Goal: Information Seeking & Learning: Learn about a topic

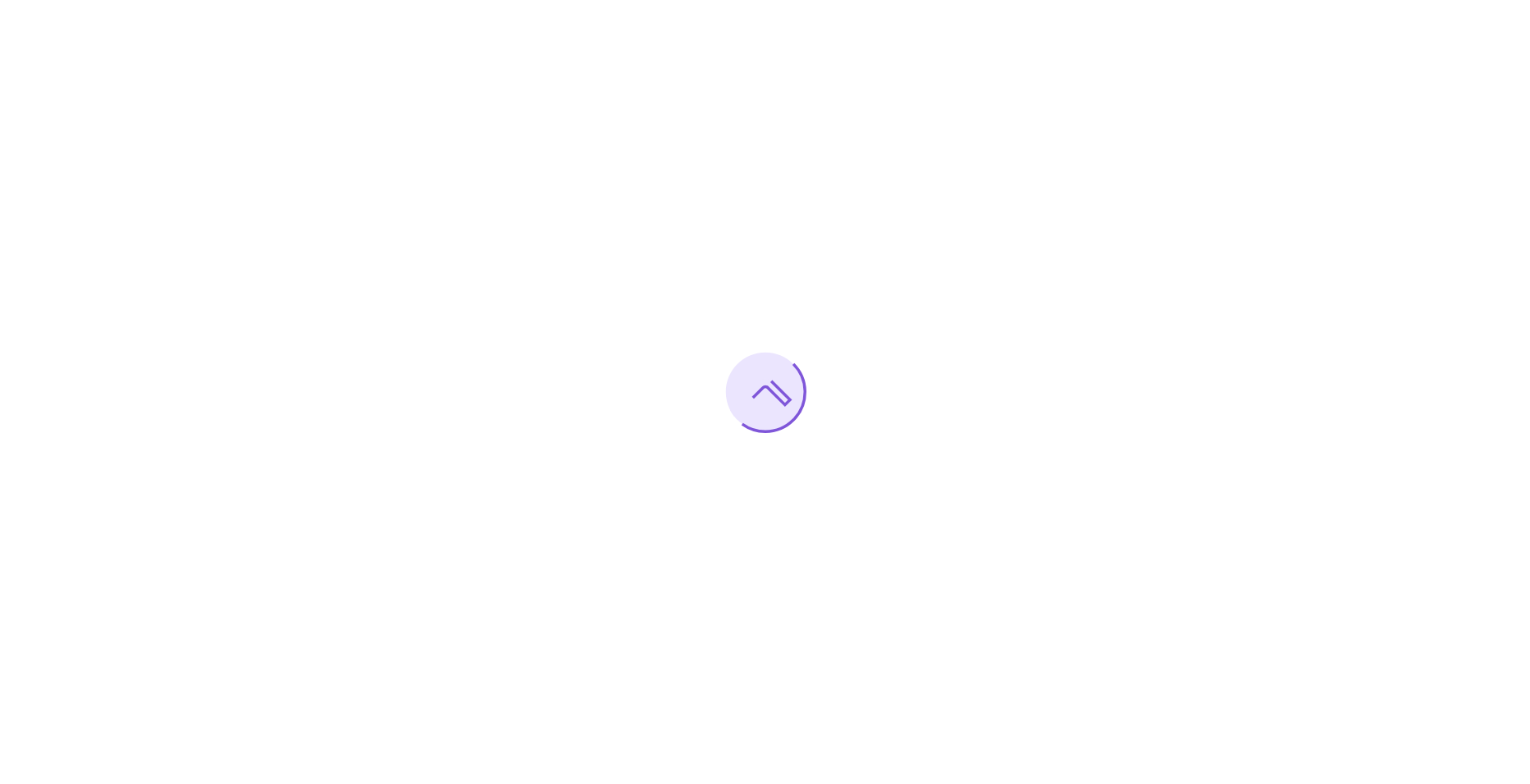
click at [575, 312] on div at bounding box center [765, 392] width 1530 height 784
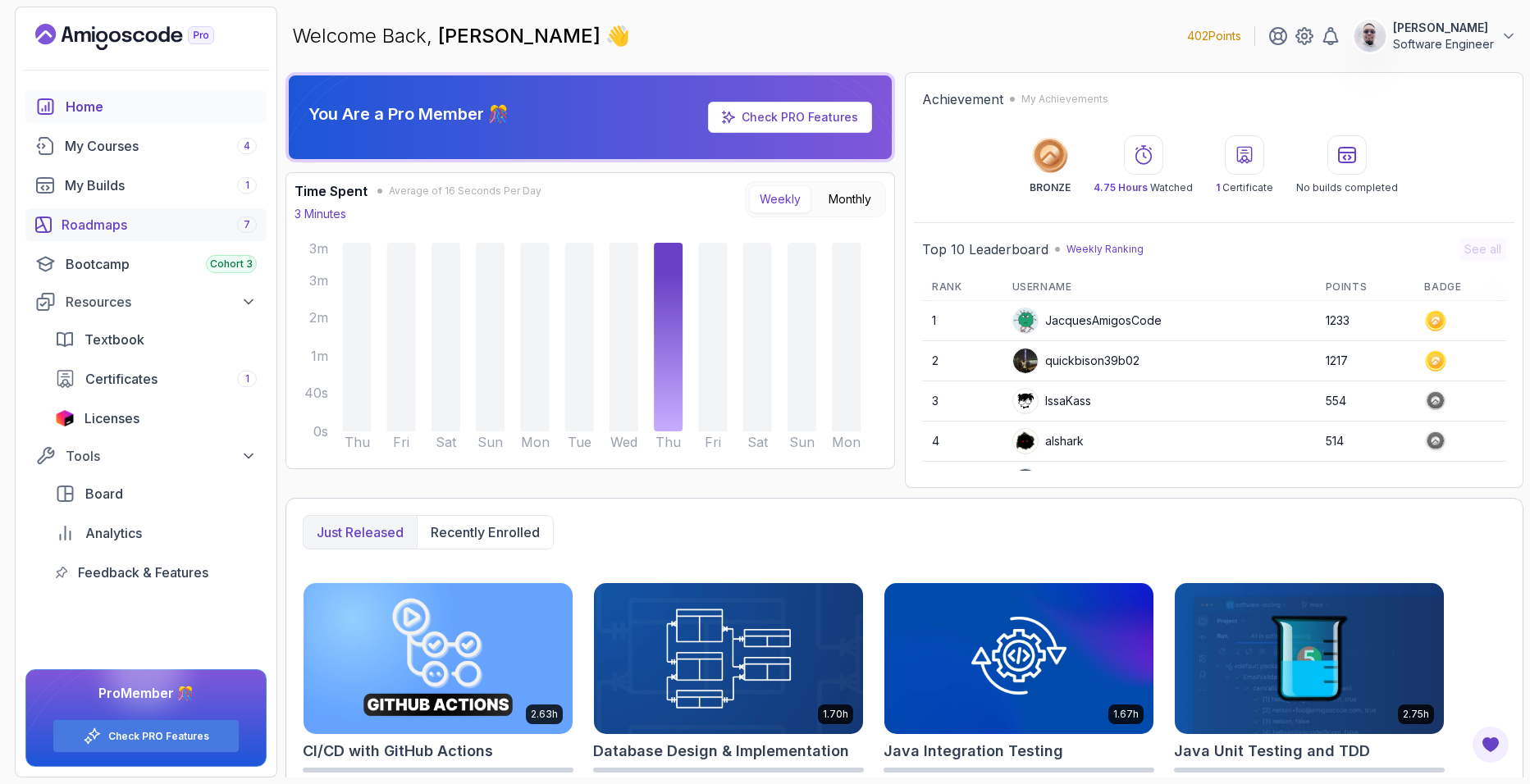
click at [216, 239] on link "Roadmaps 7" at bounding box center [146, 224] width 241 height 33
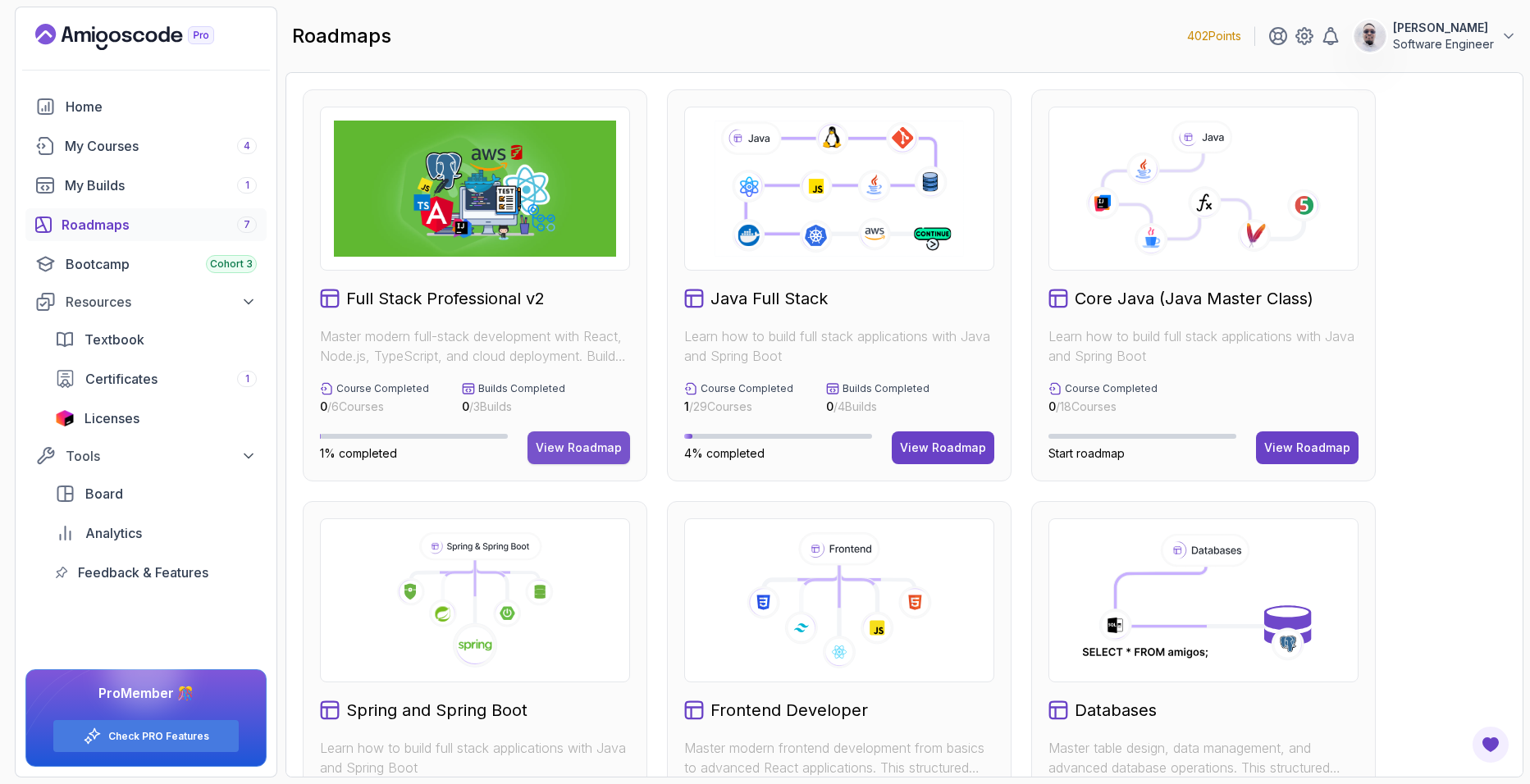
click at [577, 440] on div "View Roadmap" at bounding box center [578, 447] width 86 height 16
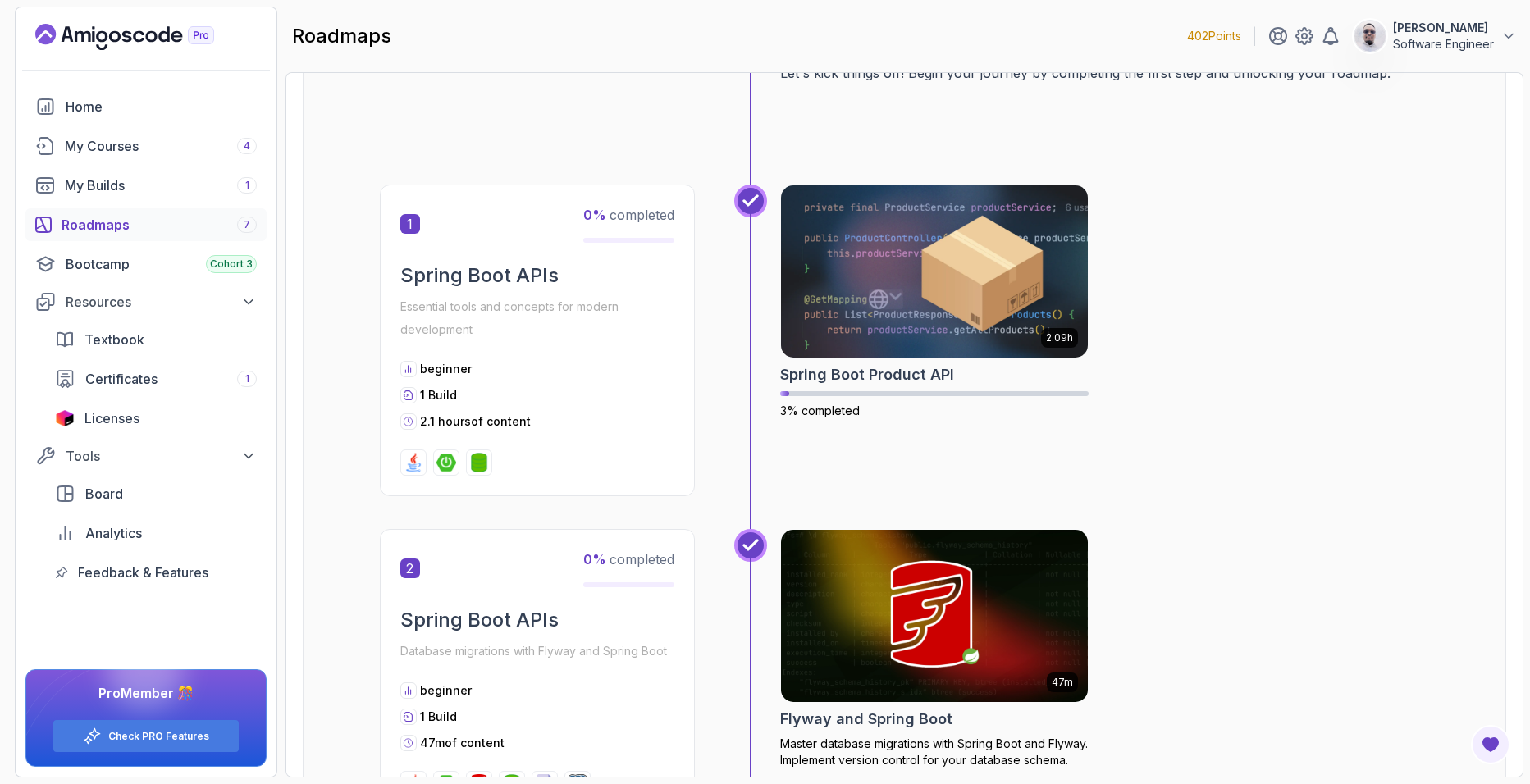
scroll to position [736, 0]
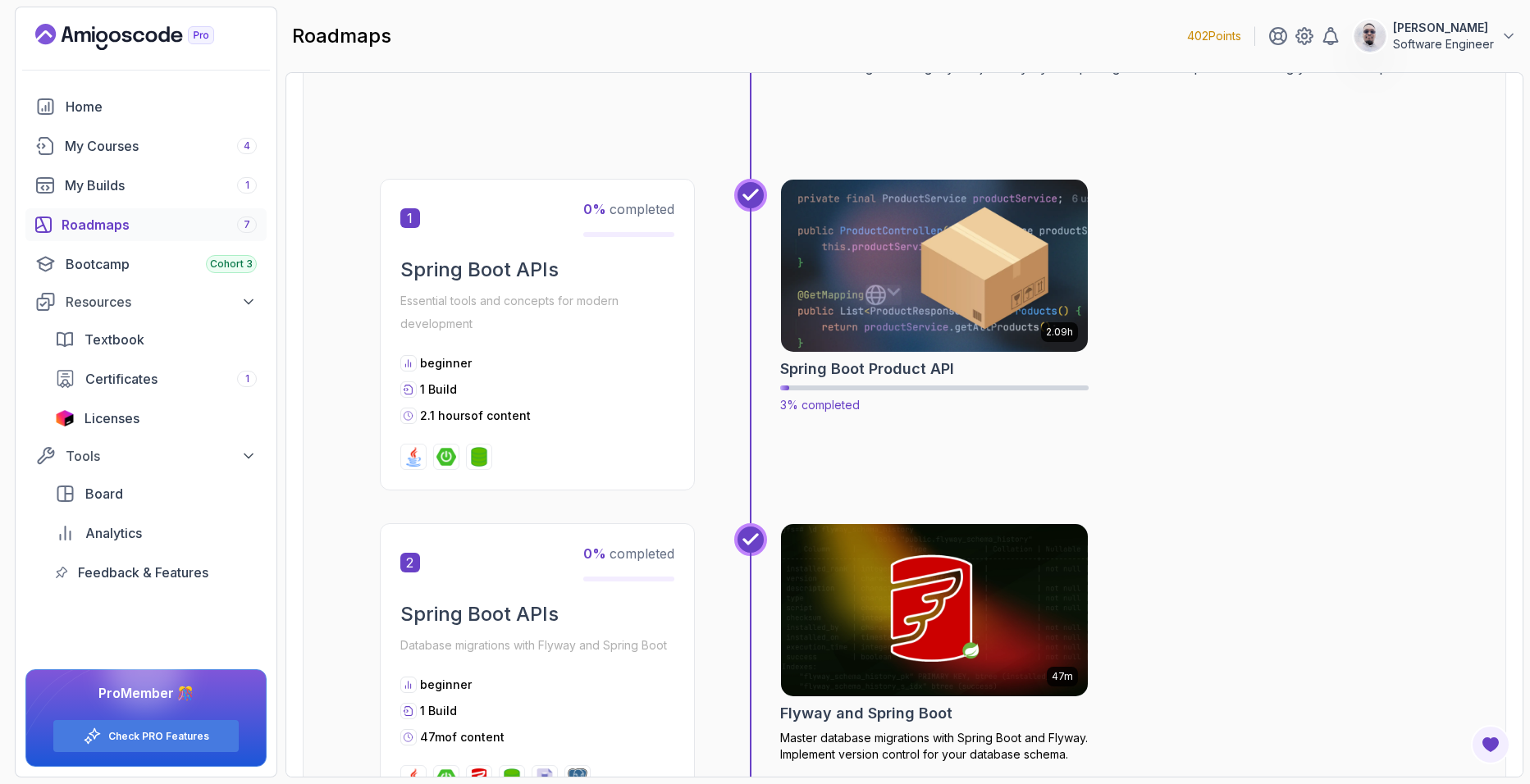
click at [909, 290] on img at bounding box center [934, 265] width 322 height 181
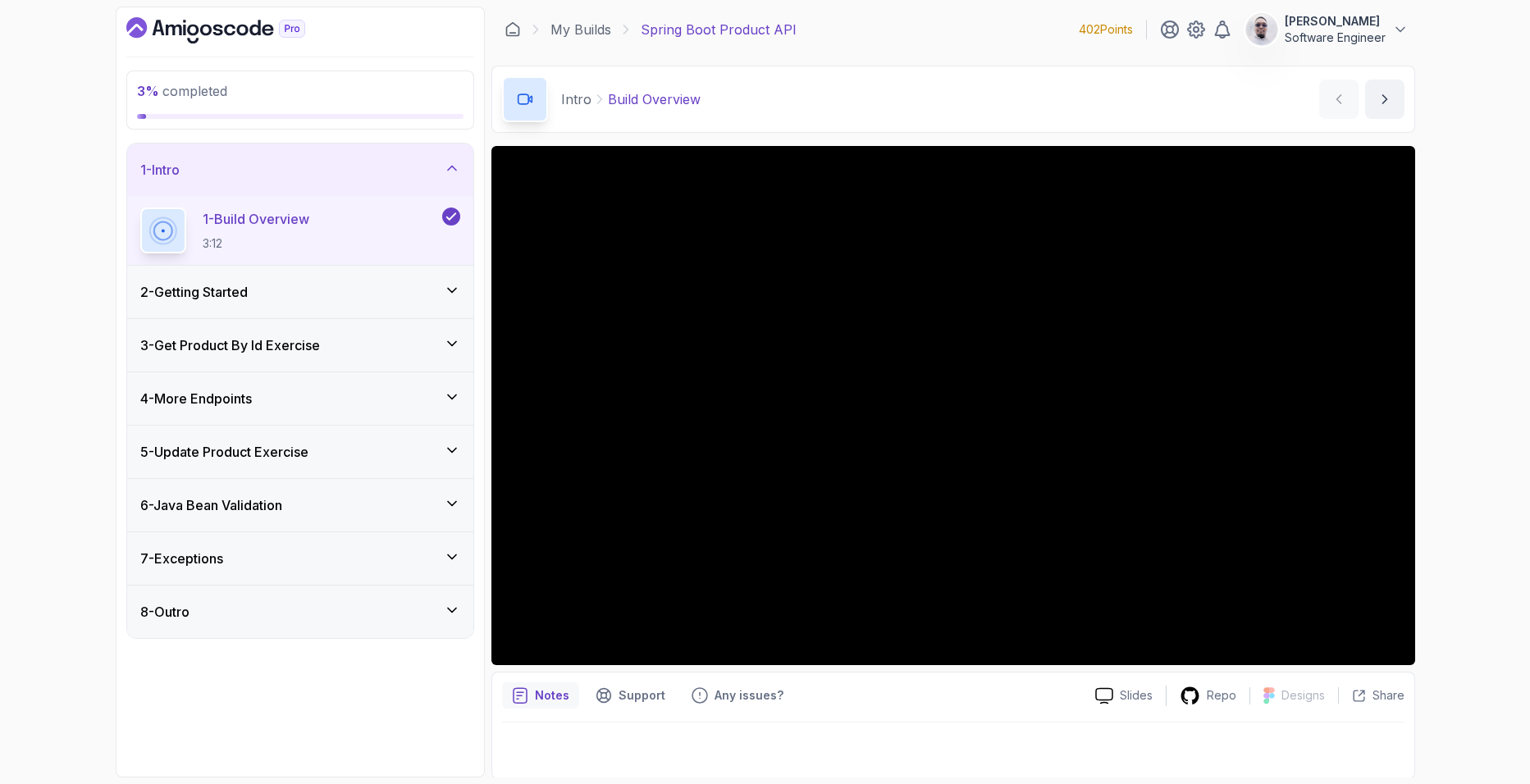
scroll to position [2, 0]
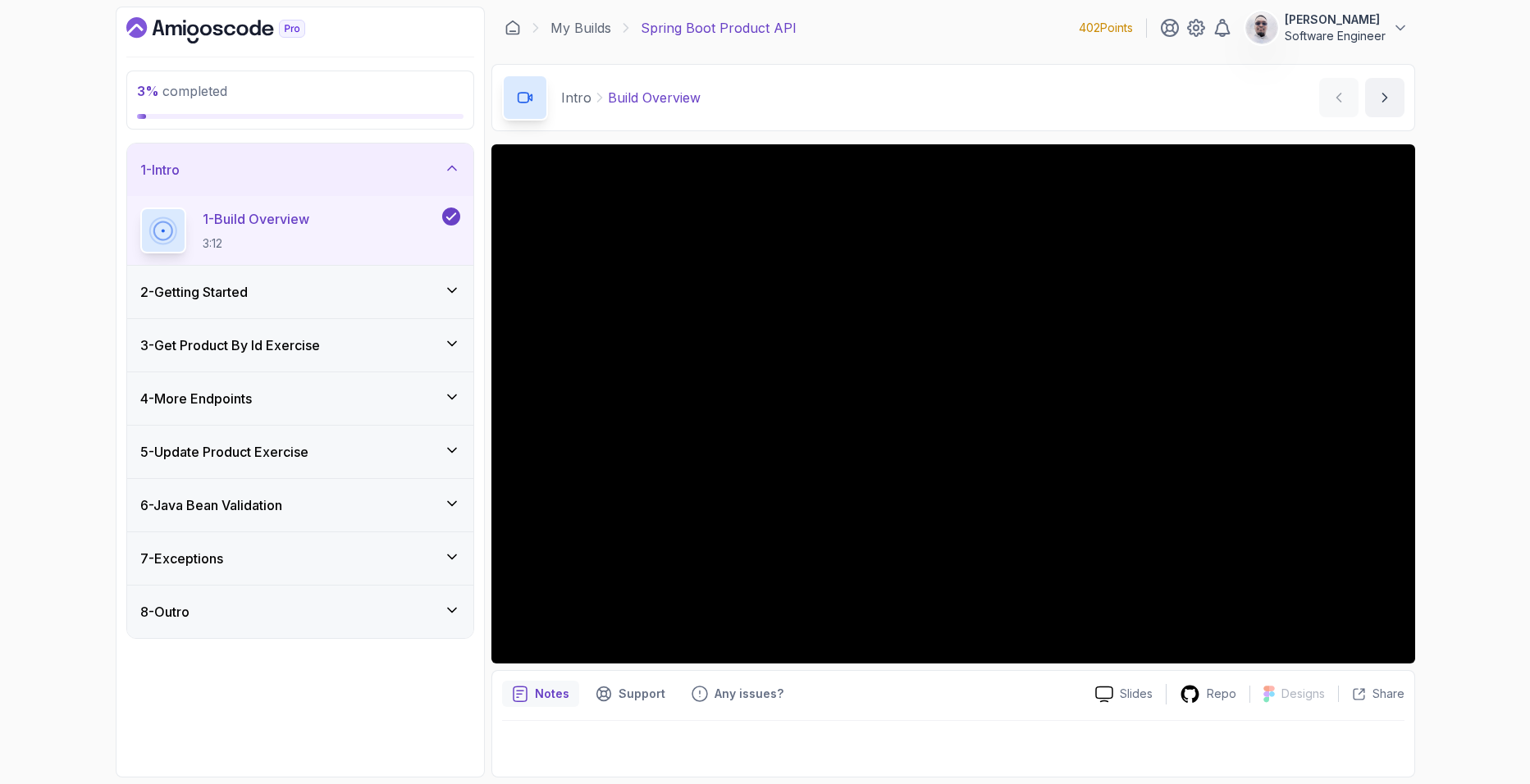
click at [443, 297] on div "2 - Getting Started" at bounding box center [300, 292] width 320 height 20
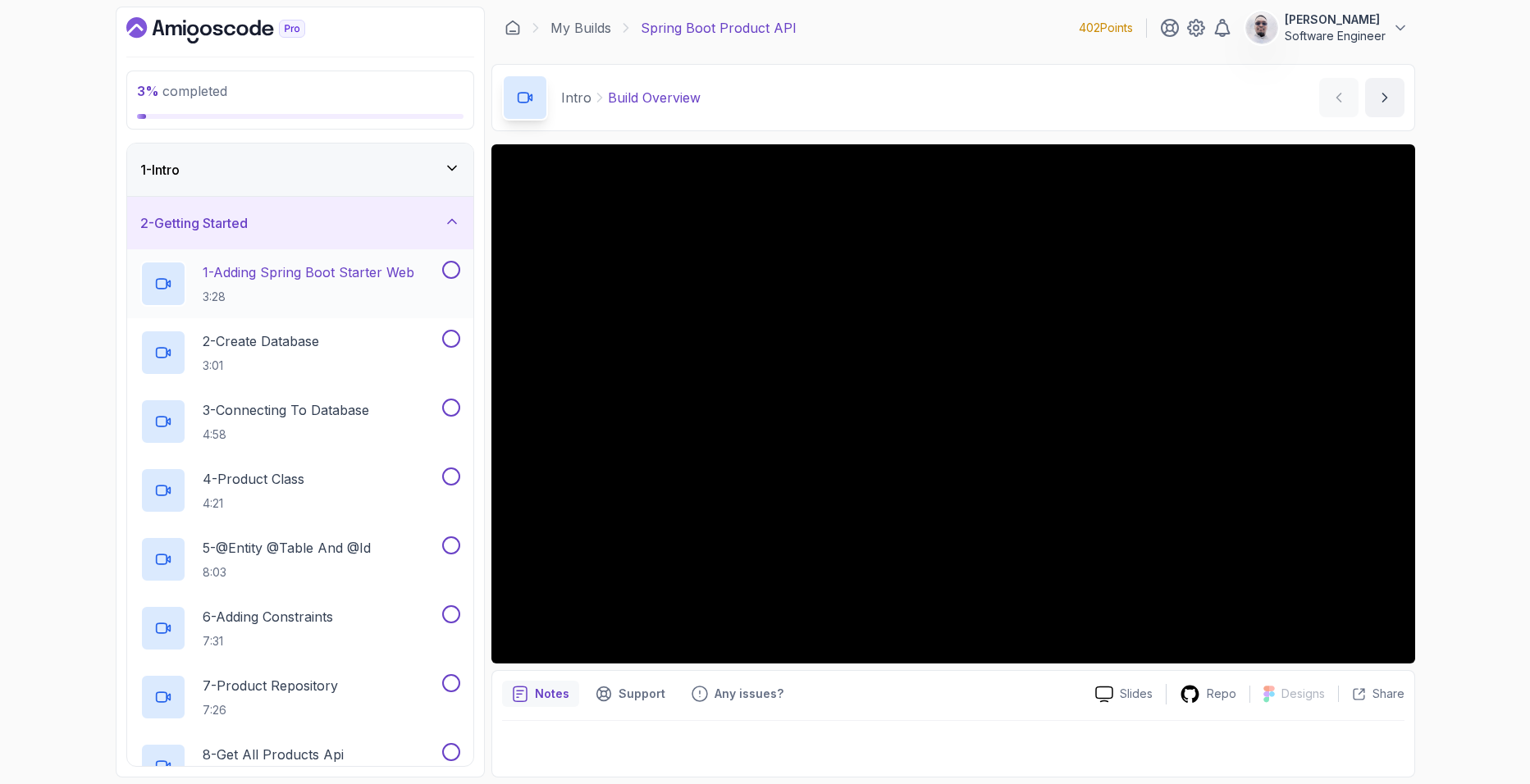
scroll to position [0, 0]
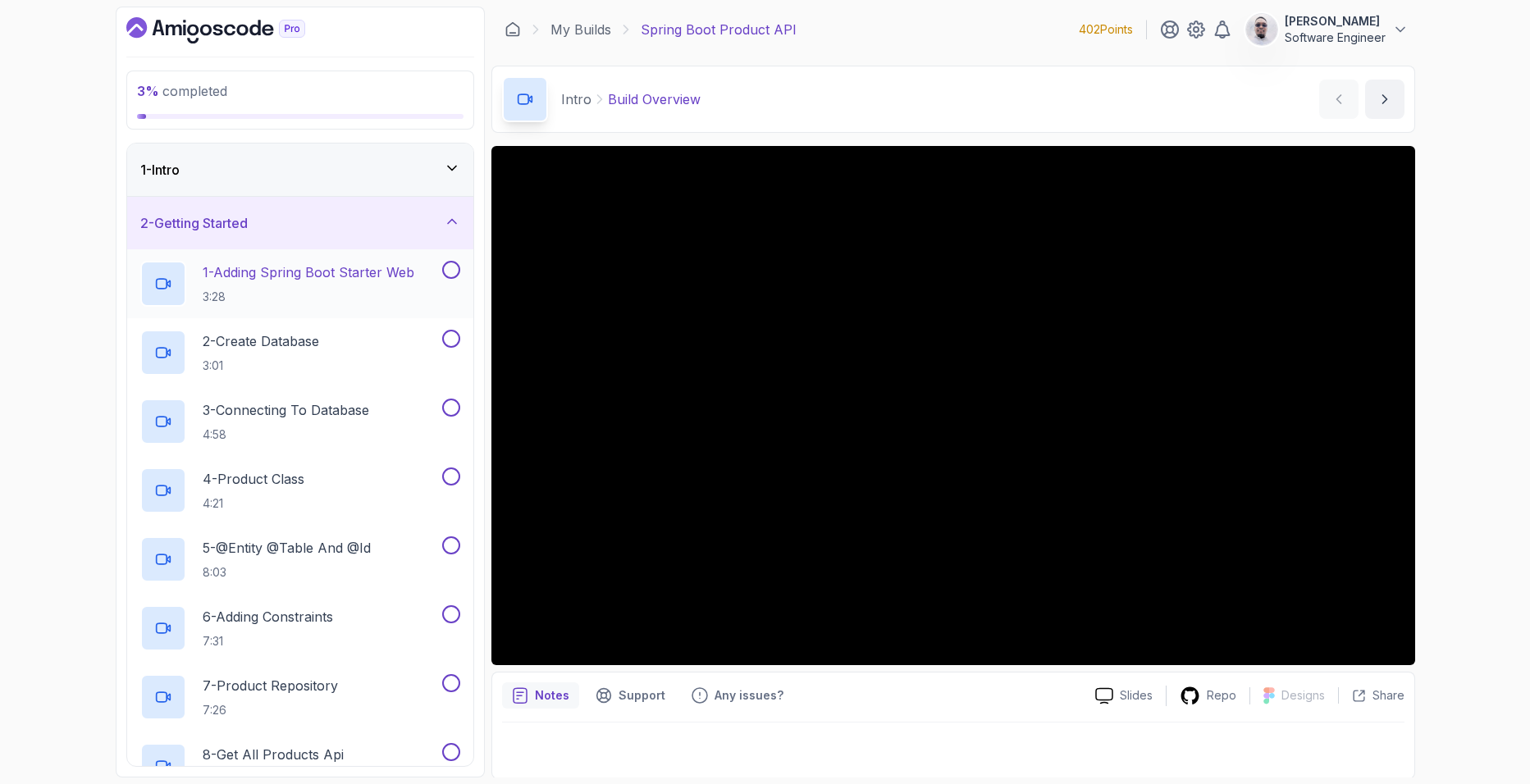
click at [452, 274] on button at bounding box center [451, 269] width 18 height 18
click at [452, 274] on icon at bounding box center [451, 269] width 15 height 16
click at [329, 264] on p "1 - Adding Spring Boot Starter Web" at bounding box center [308, 272] width 212 height 20
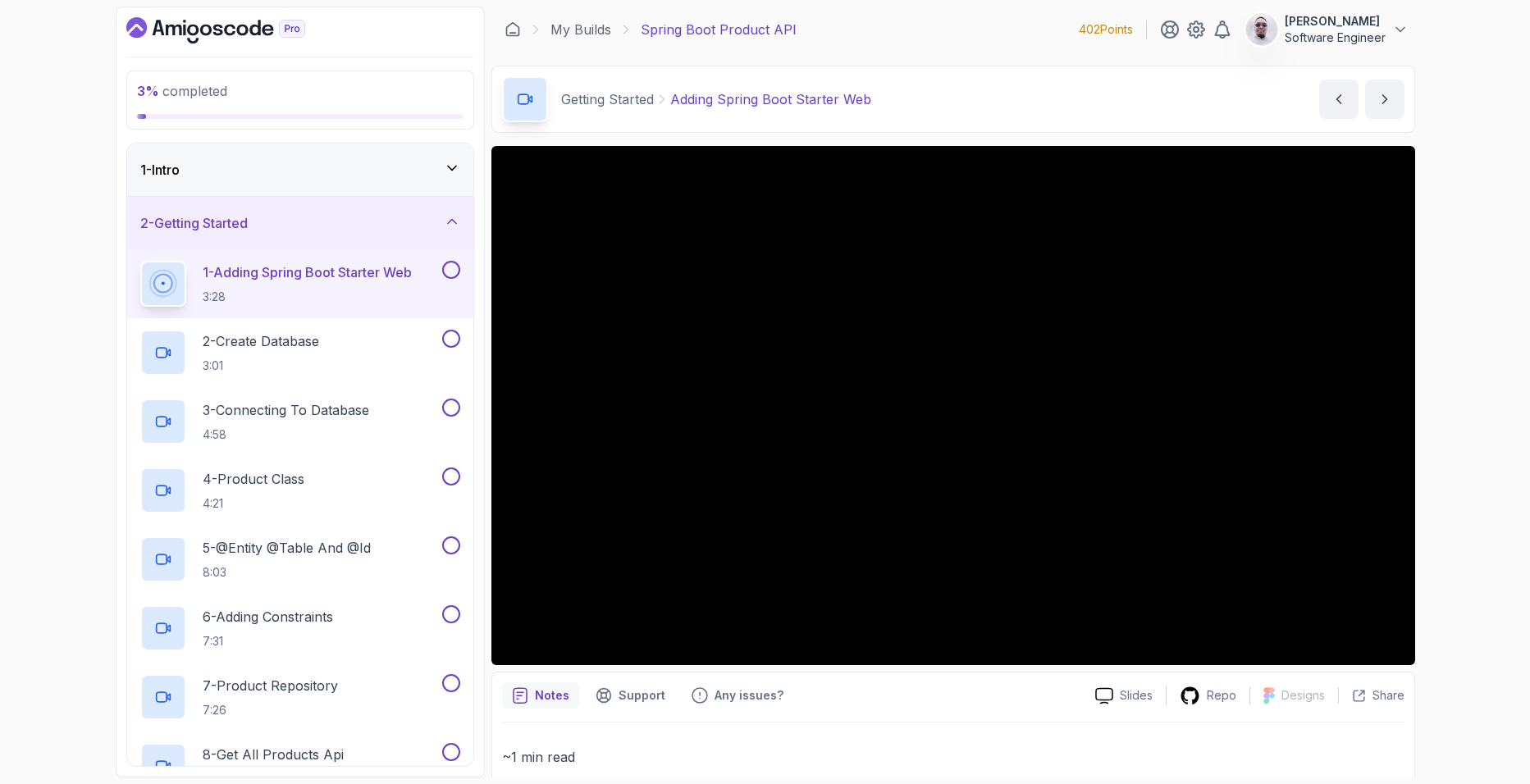
click at [140, 261] on button "1 - Adding Spring Boot Starter Web 3:28" at bounding box center [300, 283] width 320 height 46
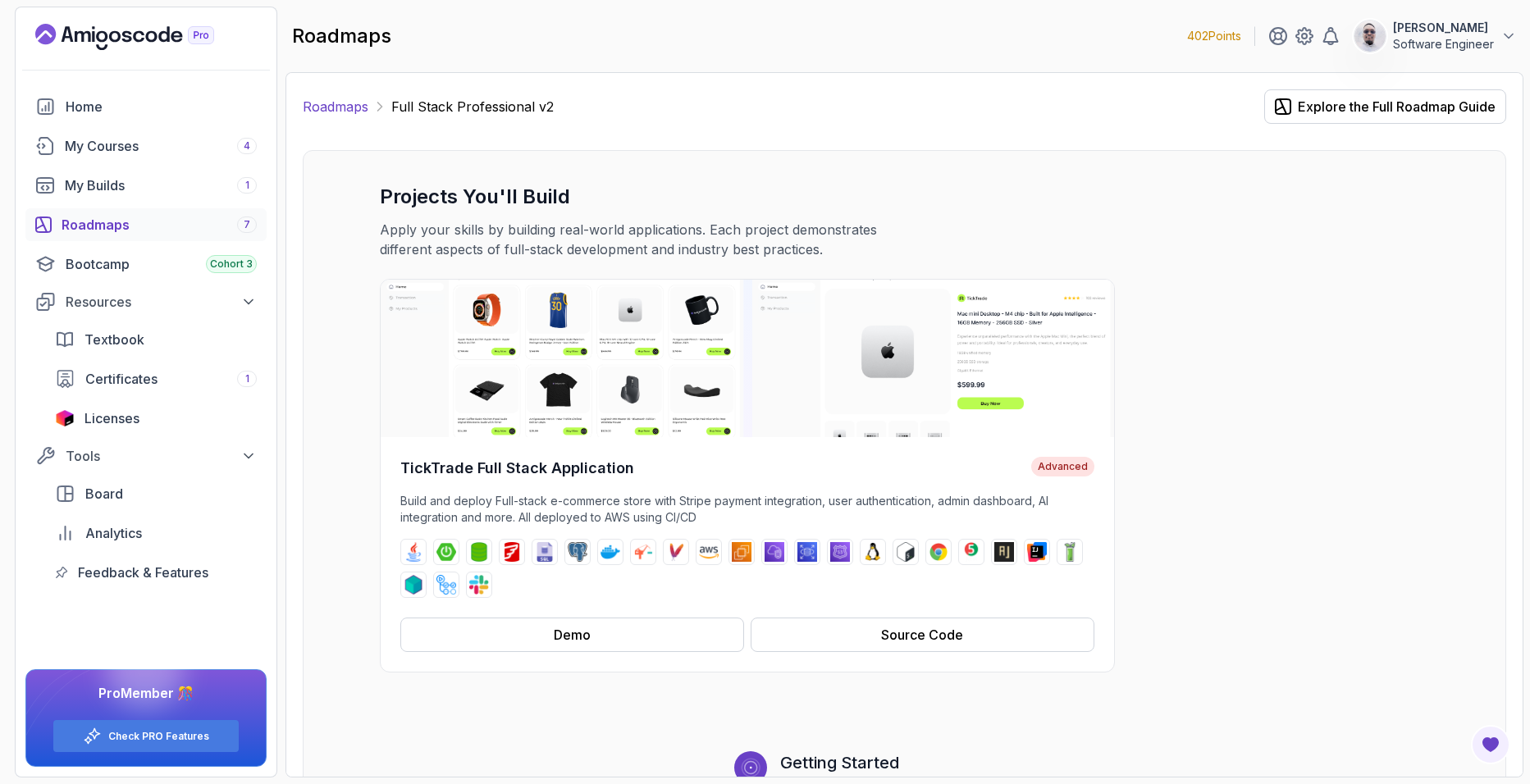
click at [341, 105] on link "Roadmaps" at bounding box center [336, 106] width 66 height 20
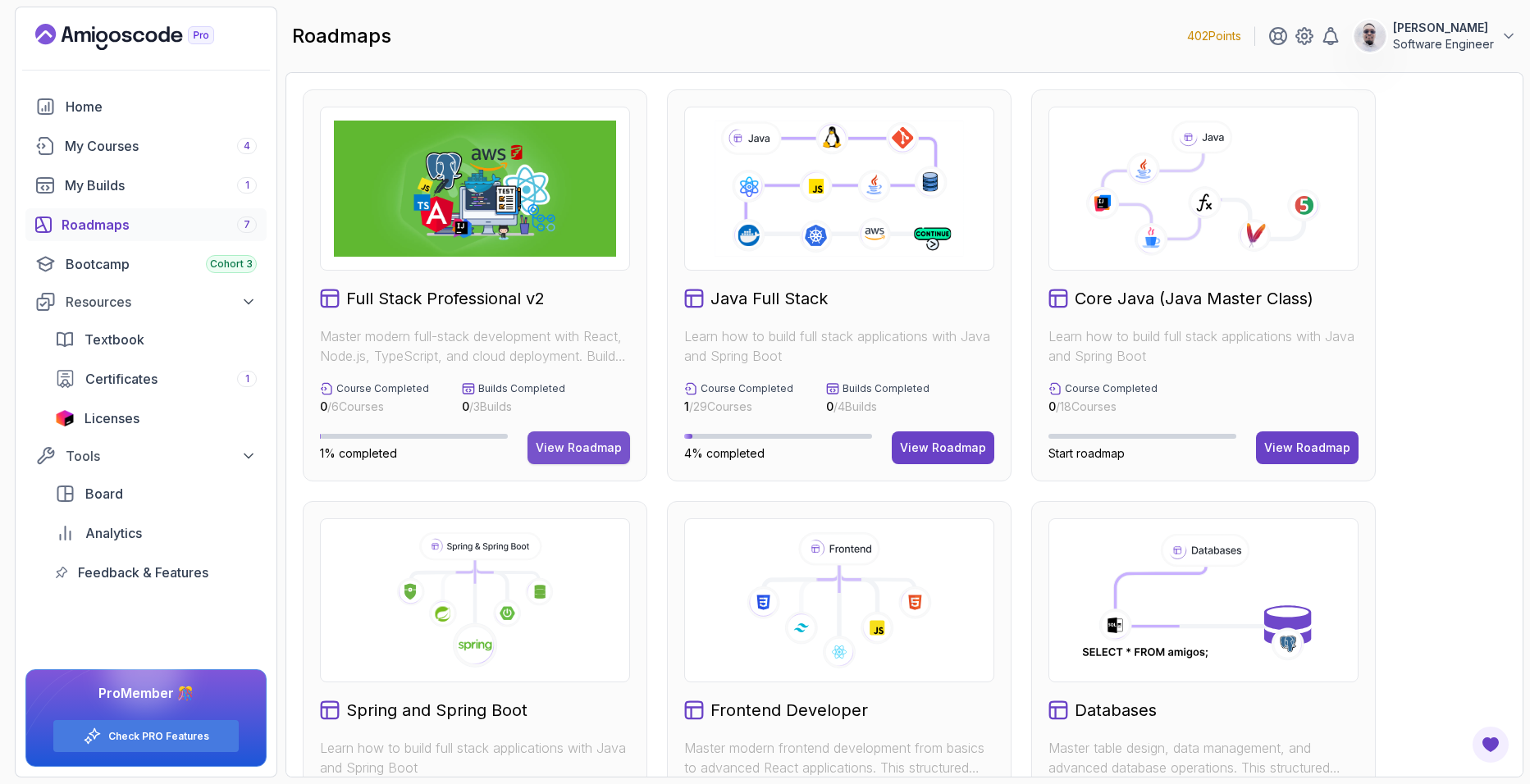
click at [594, 452] on div "View Roadmap" at bounding box center [578, 447] width 86 height 16
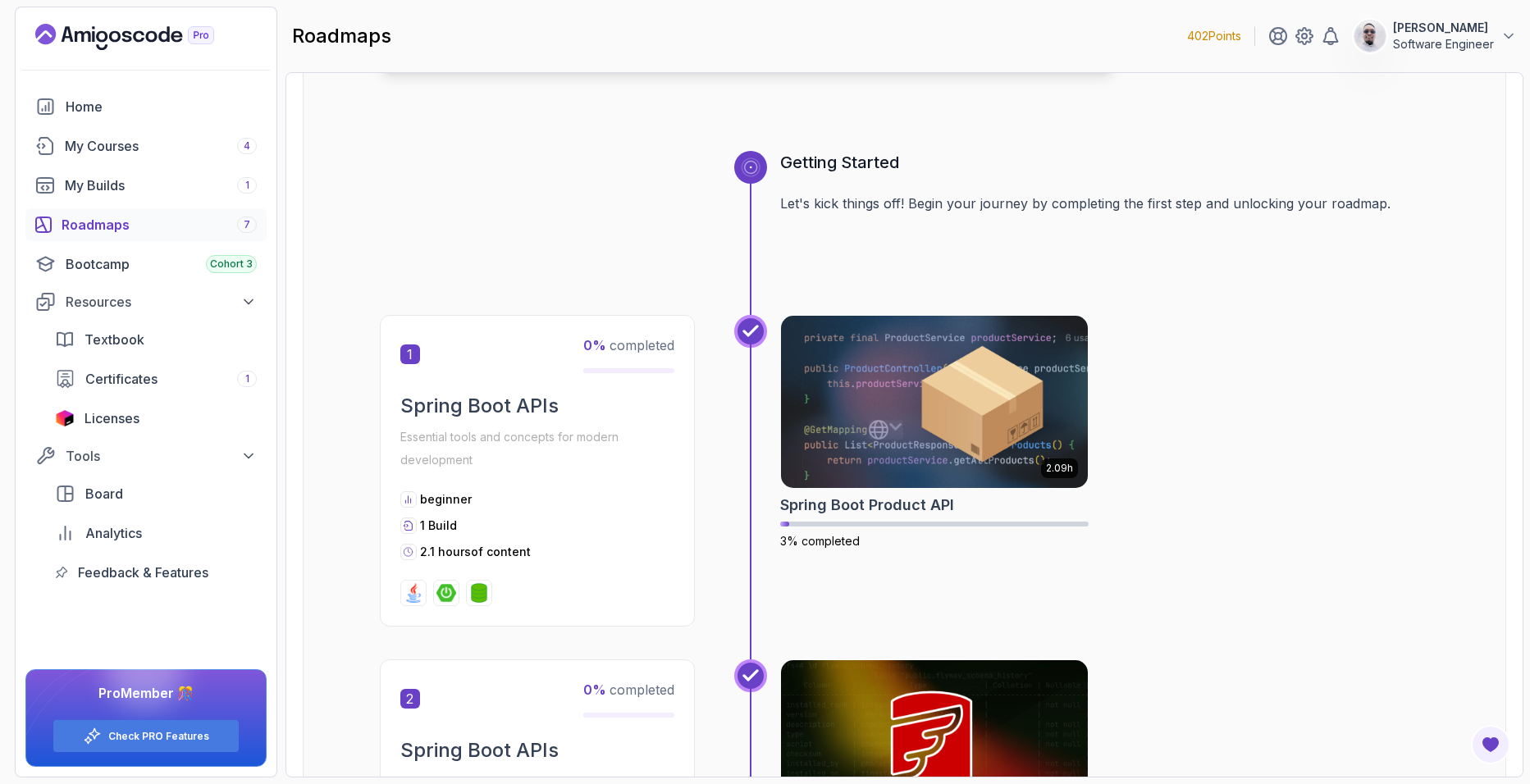
scroll to position [655, 0]
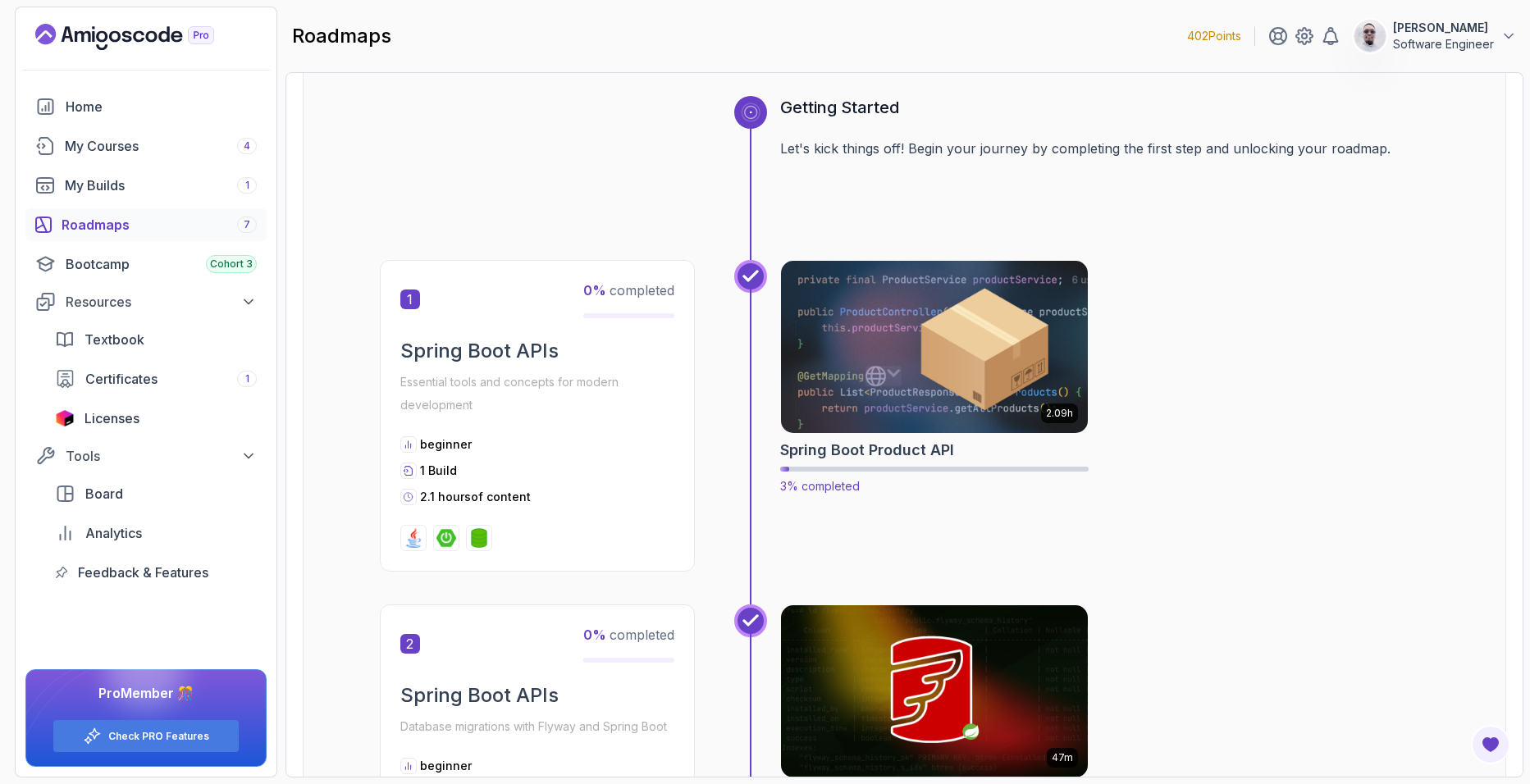
click at [886, 329] on img at bounding box center [934, 347] width 322 height 181
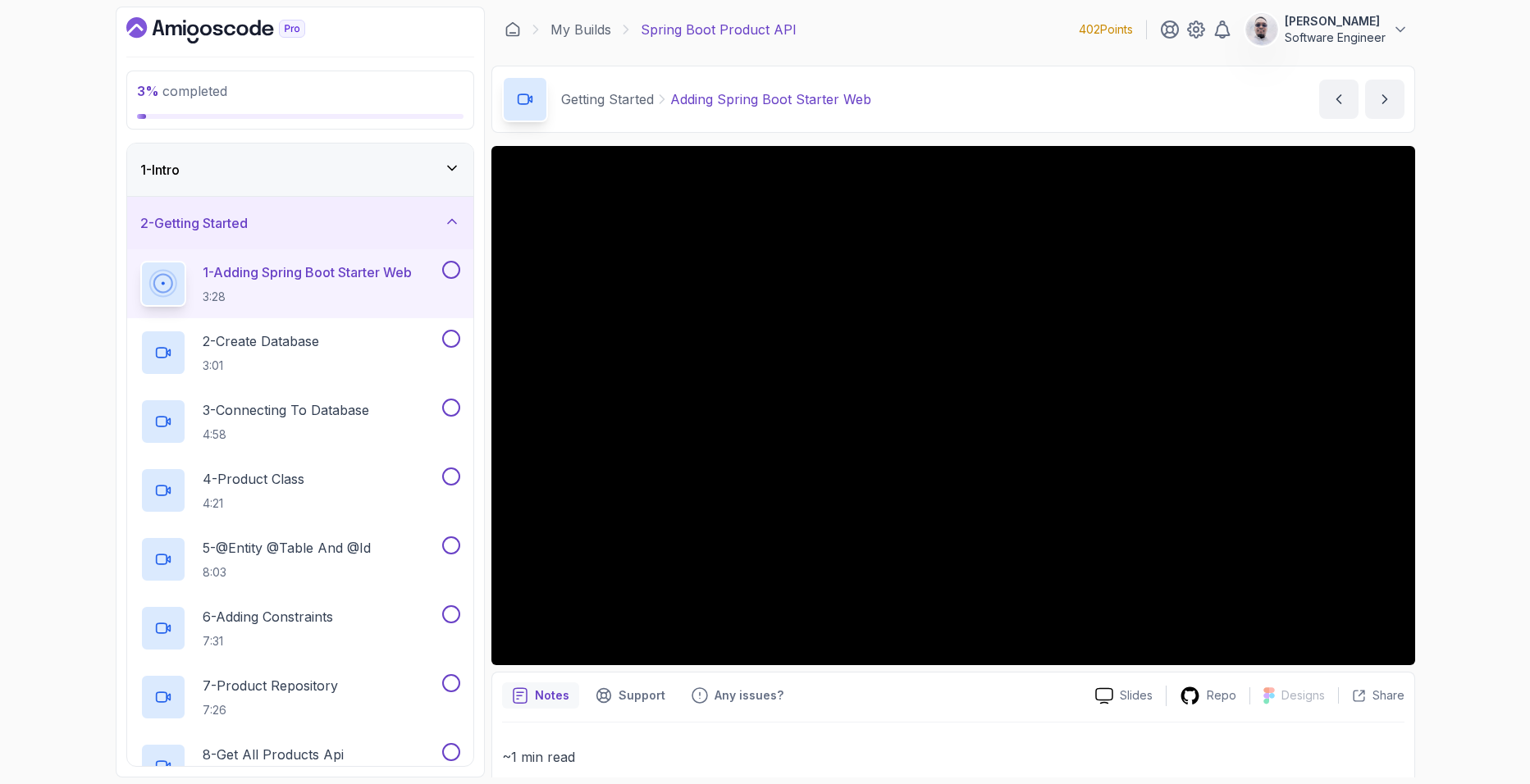
click at [458, 267] on button at bounding box center [451, 269] width 18 height 18
drag, startPoint x: 330, startPoint y: 332, endPoint x: 331, endPoint y: 308, distance: 24.0
click at [330, 330] on div "2 - Create Database 3:01" at bounding box center [289, 352] width 298 height 46
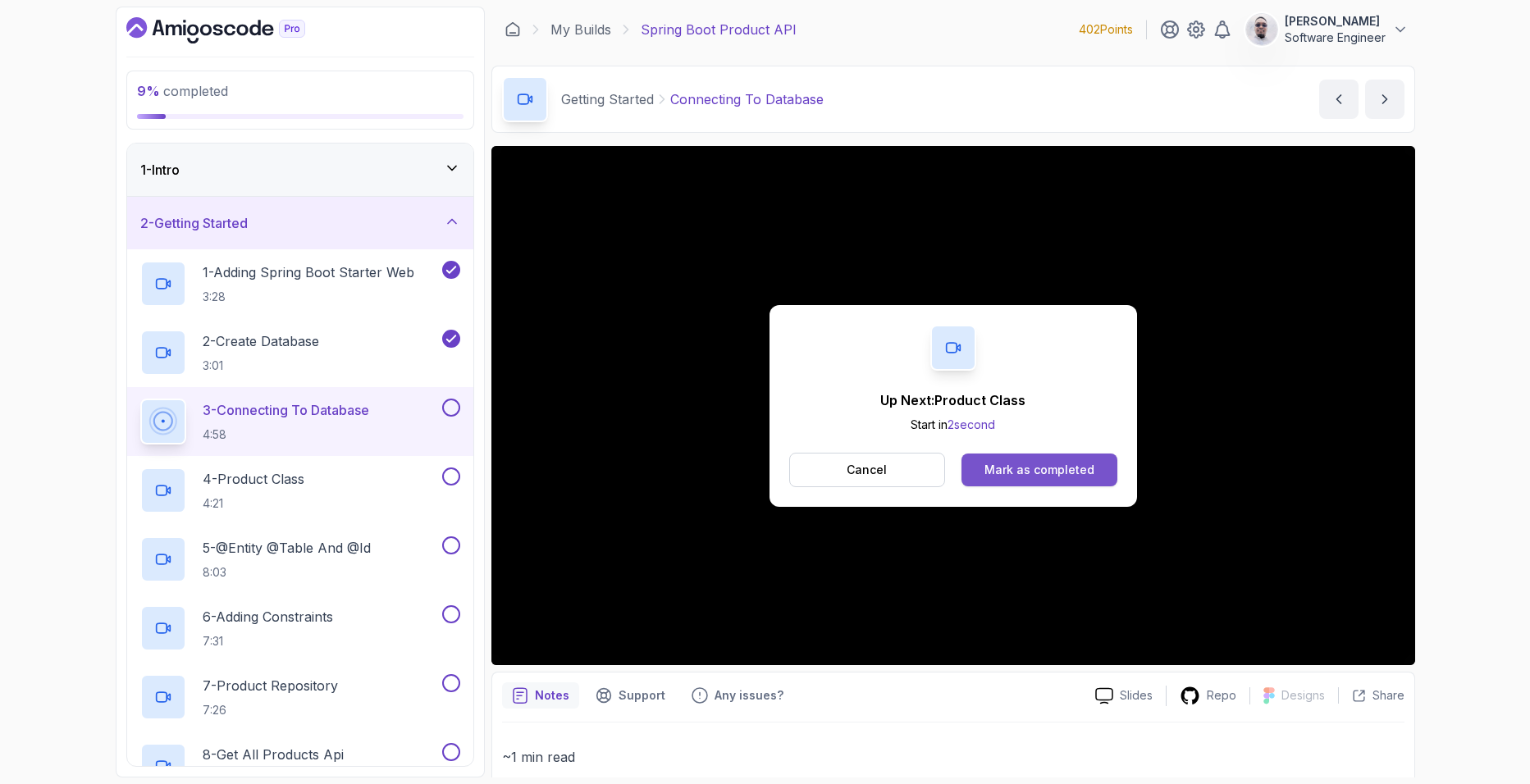
click at [1036, 462] on div "Mark as completed" at bounding box center [1039, 470] width 110 height 16
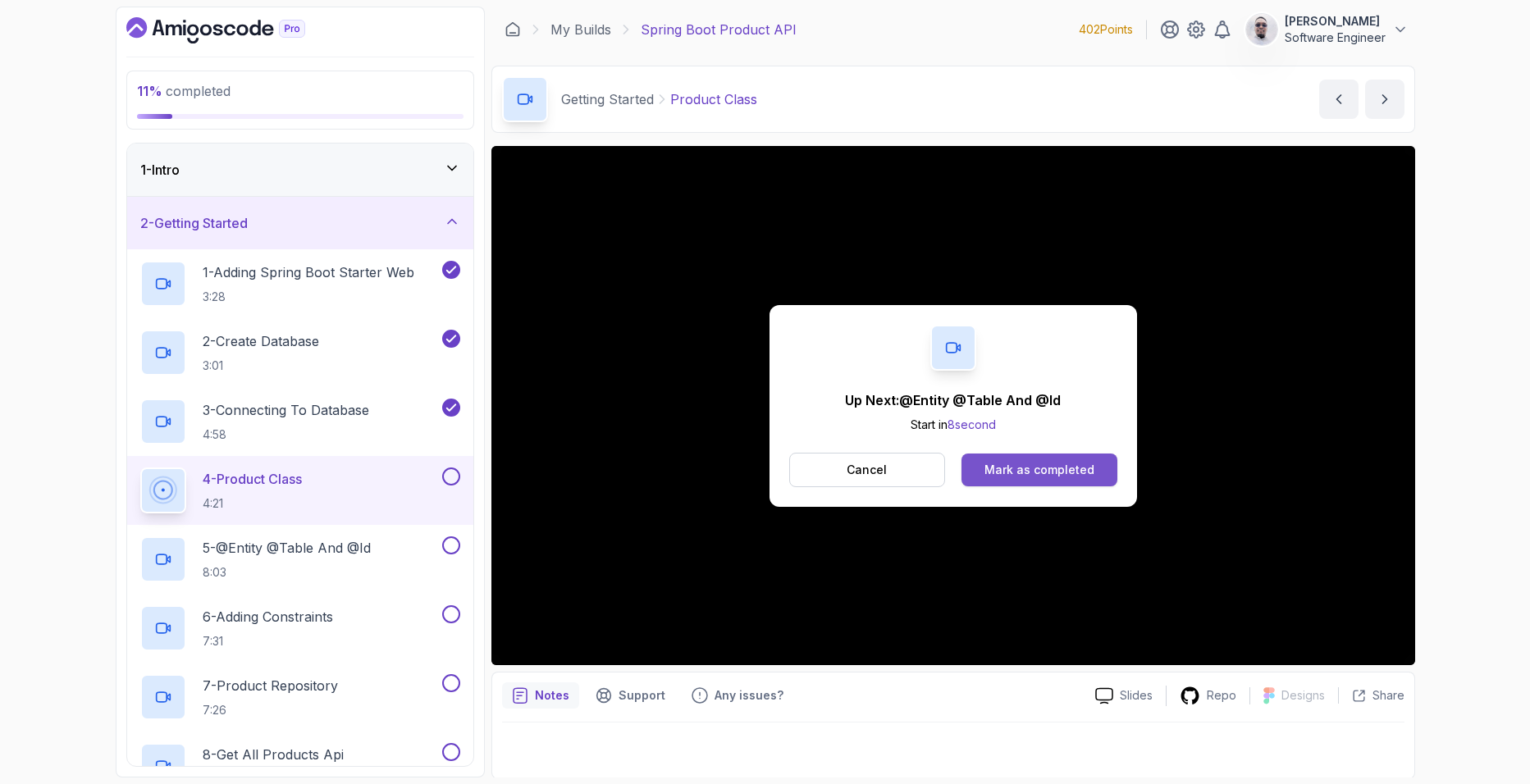
click at [1033, 465] on div "Mark as completed" at bounding box center [1039, 470] width 110 height 16
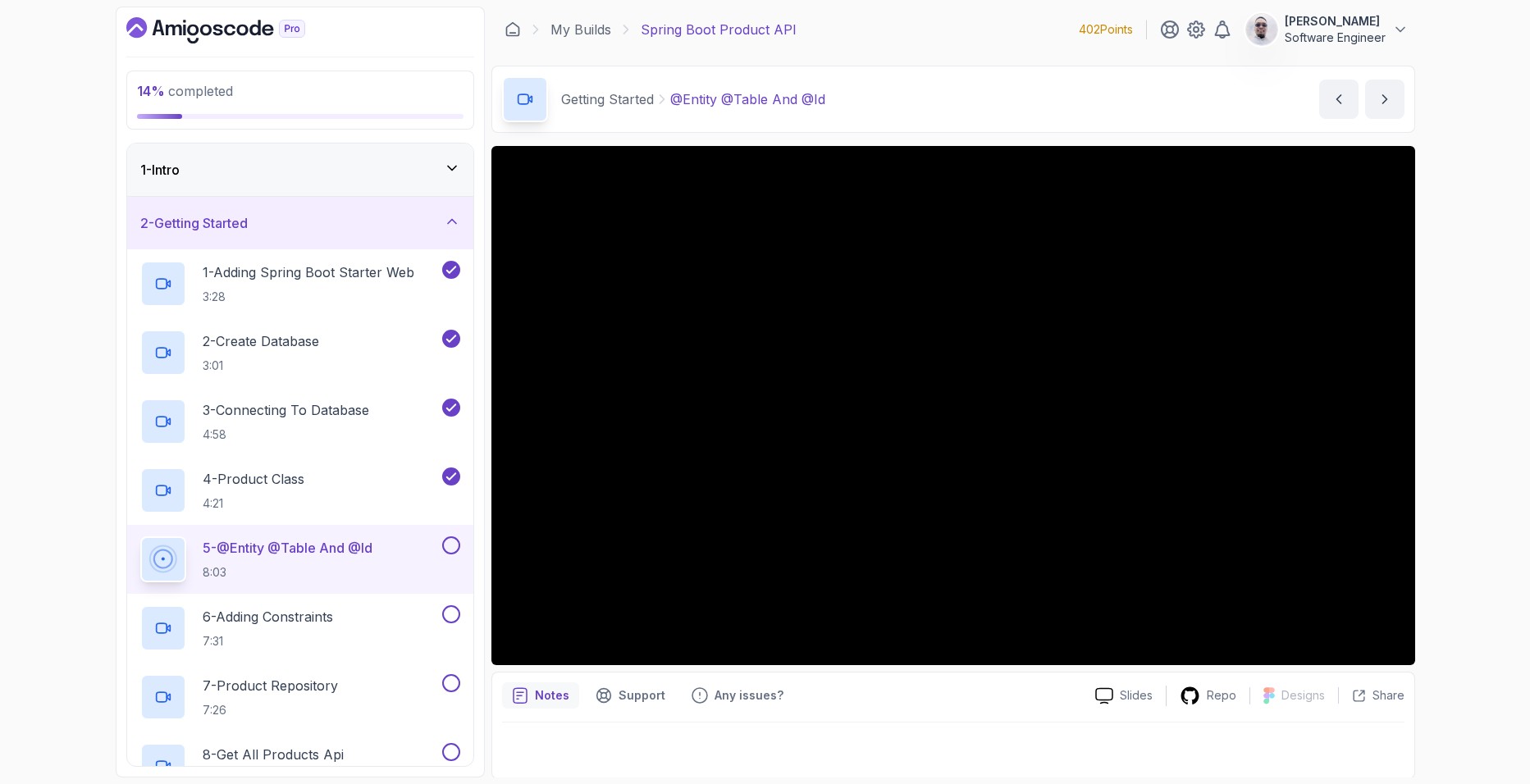
scroll to position [2, 0]
